Goal: Task Accomplishment & Management: Complete application form

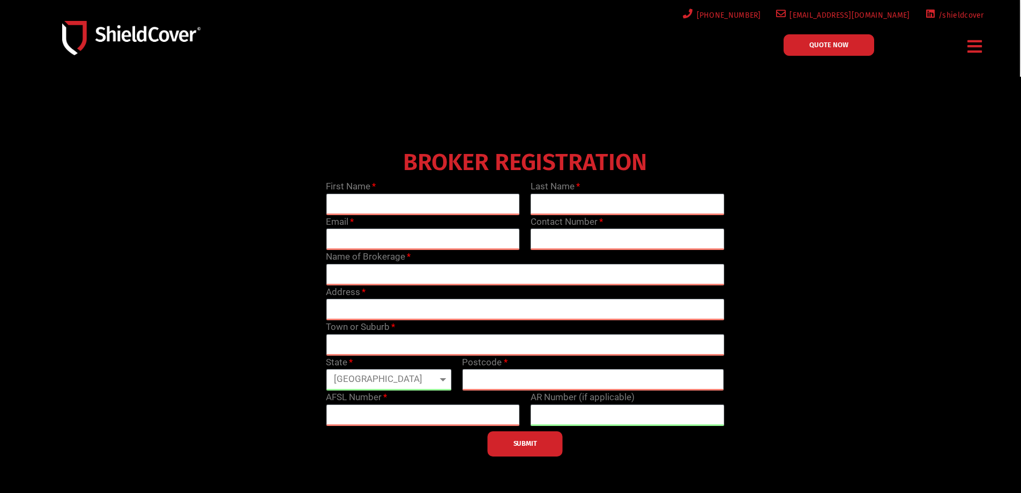
click at [965, 40] on div "Menu" at bounding box center [975, 46] width 23 height 25
click at [100, 30] on img at bounding box center [131, 38] width 138 height 34
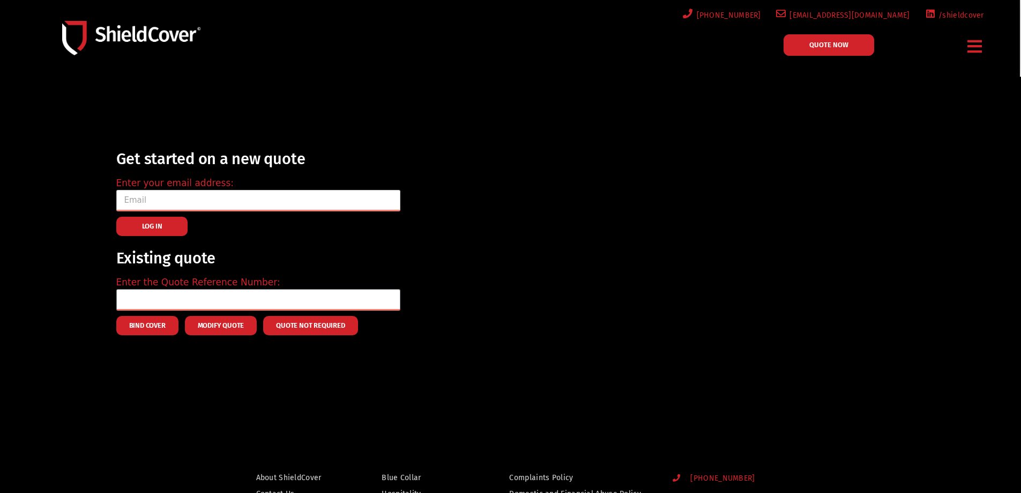
click at [208, 204] on input "email" at bounding box center [258, 200] width 284 height 21
click at [193, 198] on input "kwang@mbib.com/au" at bounding box center [258, 200] width 284 height 21
type input "kwang@mbib.com.au"
click at [161, 226] on span "LOG IN" at bounding box center [152, 226] width 20 height 2
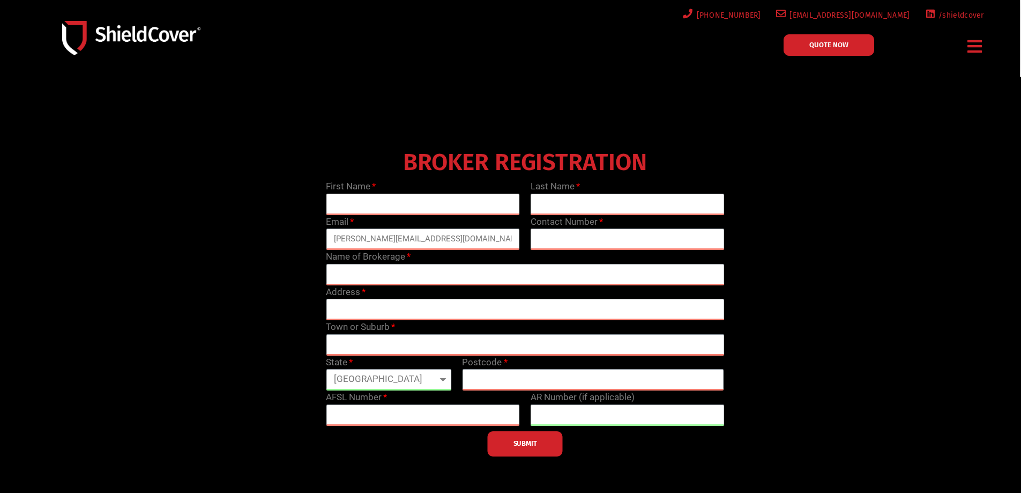
click at [330, 203] on input "text" at bounding box center [423, 203] width 194 height 21
type input "Karen"
type input "Wang"
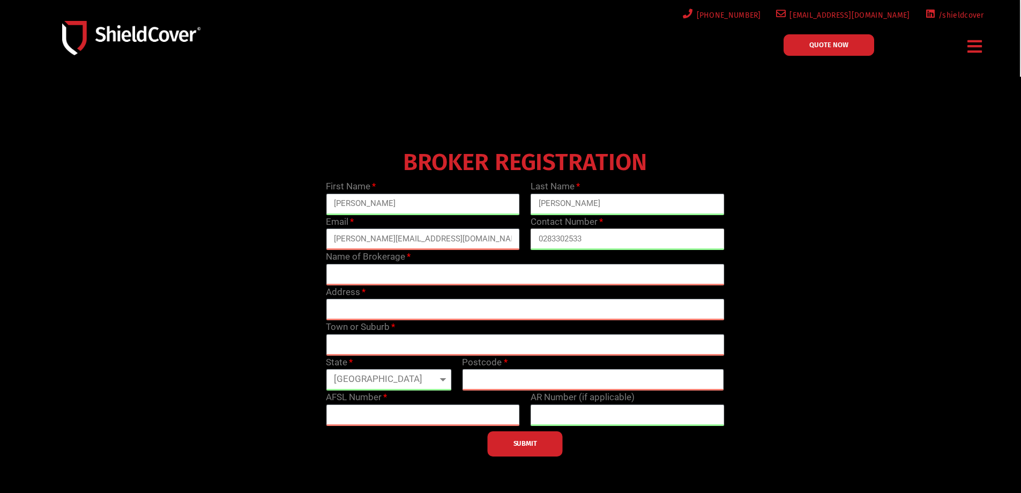
type input "0283302533"
click at [344, 273] on input "text" at bounding box center [525, 274] width 398 height 21
type input "Master Builders Insurance Brokers"
click at [347, 305] on input "text" at bounding box center [525, 309] width 398 height 21
paste input "52 Parramatta Rd, Forest Lodge NSW 2037"
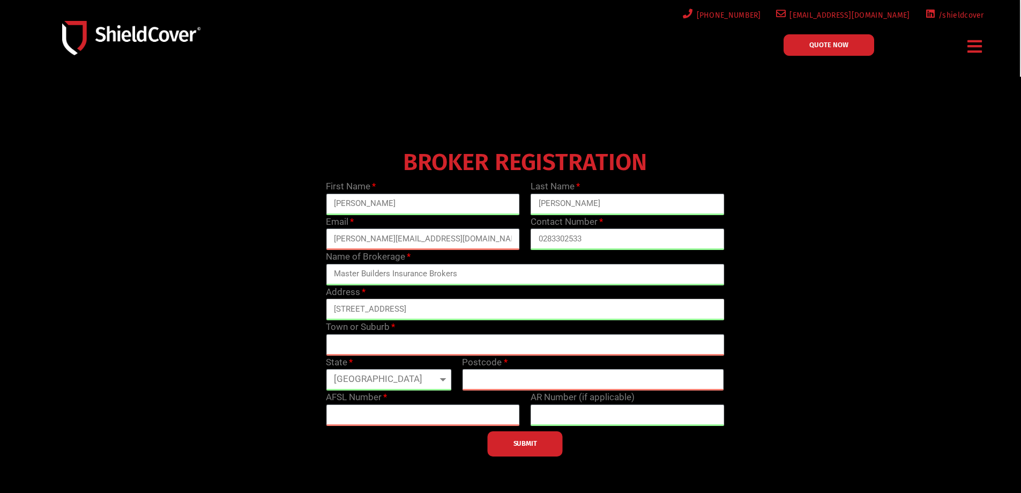
drag, startPoint x: 446, startPoint y: 309, endPoint x: 399, endPoint y: 309, distance: 47.2
click at [399, 309] on input "52 Parramatta Rd, Forest Lodge NSW 2037" at bounding box center [525, 309] width 398 height 21
type input "52 Parramatta Rd, Forest Lodge NSW 2037"
drag, startPoint x: 393, startPoint y: 341, endPoint x: 398, endPoint y: 335, distance: 7.6
click at [393, 341] on input "text" at bounding box center [525, 344] width 398 height 21
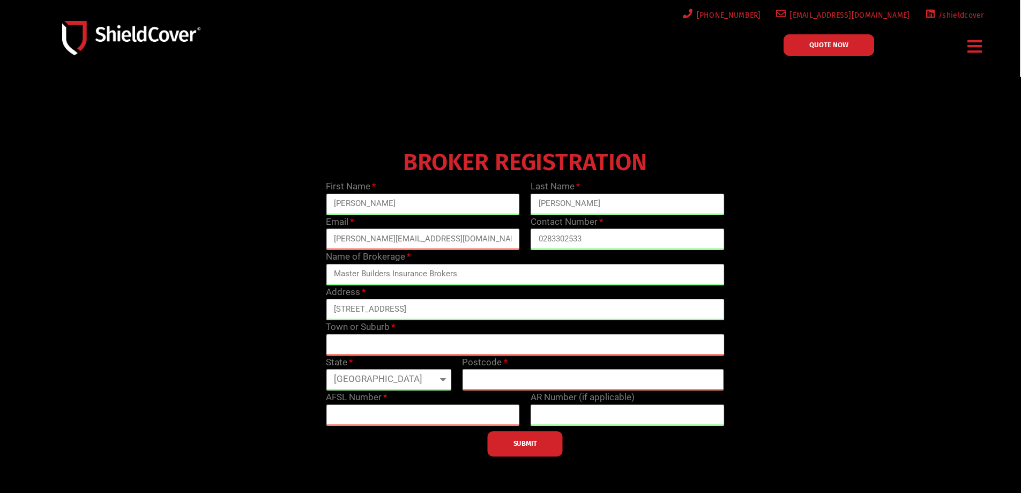
paste input "Forest Lodge"
type input "Forest Lodge"
drag, startPoint x: 400, startPoint y: 307, endPoint x: 567, endPoint y: 312, distance: 166.2
click at [567, 312] on input "52 Parramatta Rd, Forest Lodge NSW 2037" at bounding box center [525, 309] width 398 height 21
type input "52 Parramatta Road"
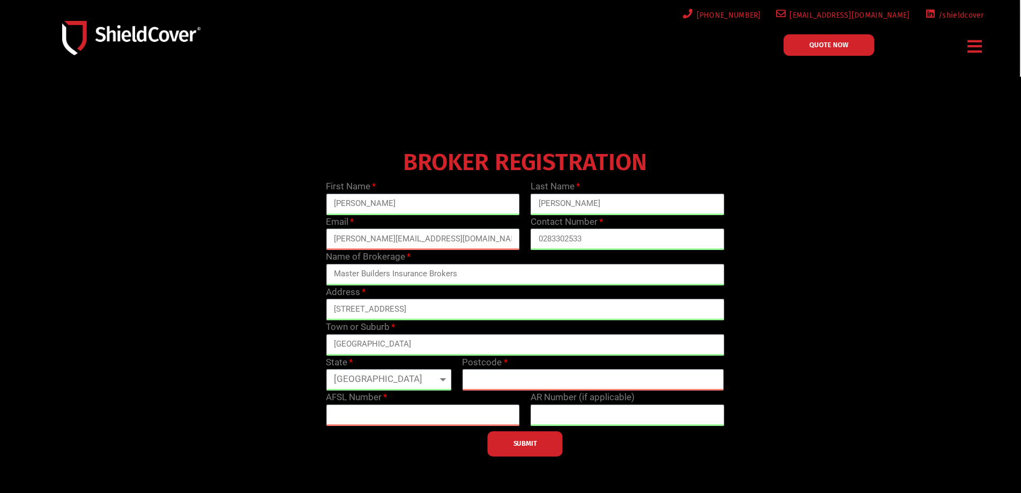
click at [390, 383] on select "Queensland New South Wales Northern Territory South Australia Tasmania Victoria…" at bounding box center [388, 379] width 125 height 21
select select "NSW"
click at [326, 369] on select "Queensland New South Wales Northern Territory South Australia Tasmania Victoria…" at bounding box center [388, 379] width 125 height 21
click at [531, 385] on input "text" at bounding box center [593, 379] width 262 height 21
type input "2037"
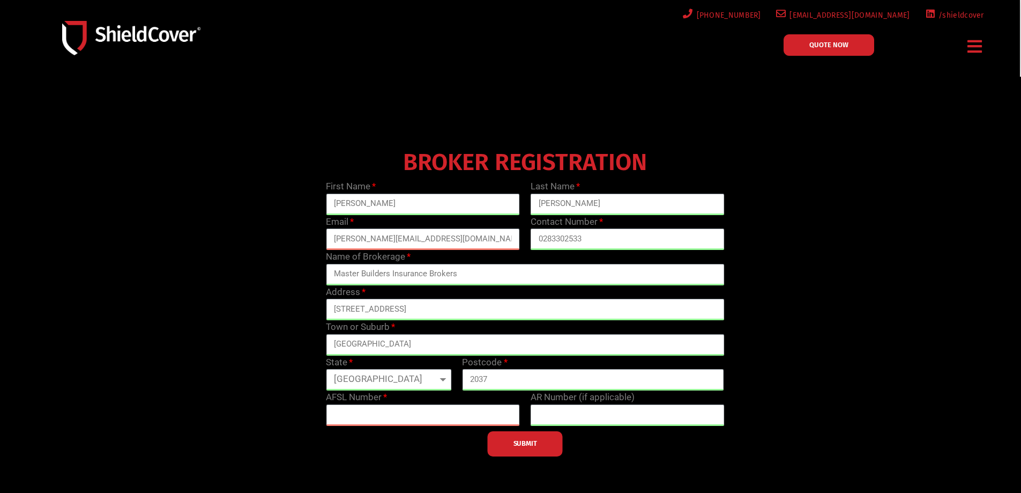
click at [365, 395] on label "AFSL Number" at bounding box center [356, 397] width 61 height 14
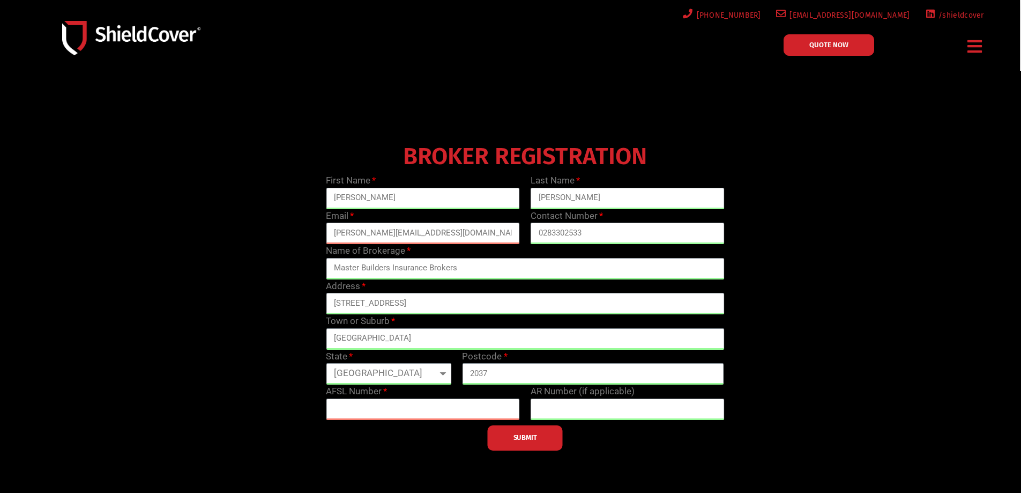
scroll to position [90, 0]
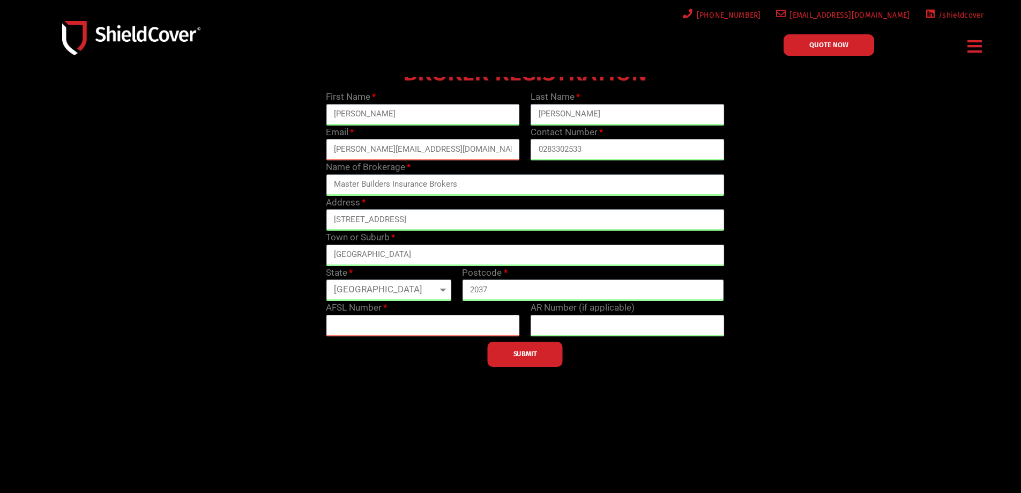
click at [381, 321] on input "text" at bounding box center [423, 325] width 194 height 21
paste input "281729"
type input "281729"
click at [522, 355] on span "SUBMIT" at bounding box center [525, 354] width 24 height 2
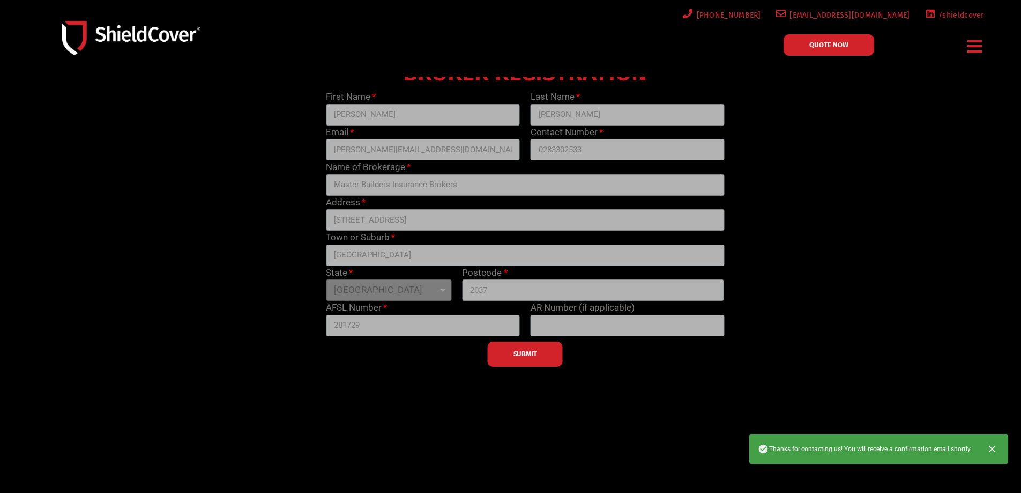
click at [839, 189] on div "BROKER REGISTRATION First Name Karen Last Name Wang Email kwang@mbib.com.au Con…" at bounding box center [525, 211] width 818 height 311
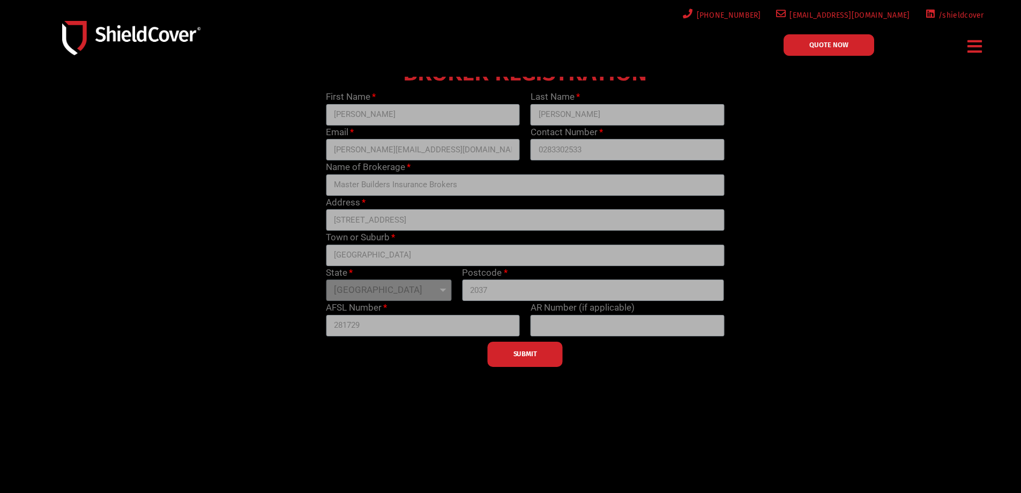
click at [512, 358] on div "SUBMIT" at bounding box center [525, 351] width 409 height 31
click at [516, 354] on div "SUBMIT" at bounding box center [525, 351] width 409 height 31
